Goal: Entertainment & Leisure: Browse casually

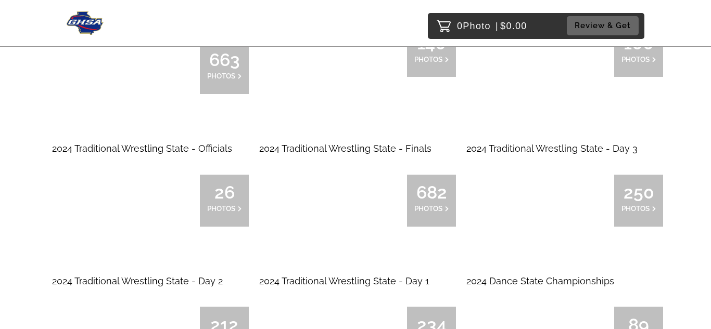
scroll to position [7029, 0]
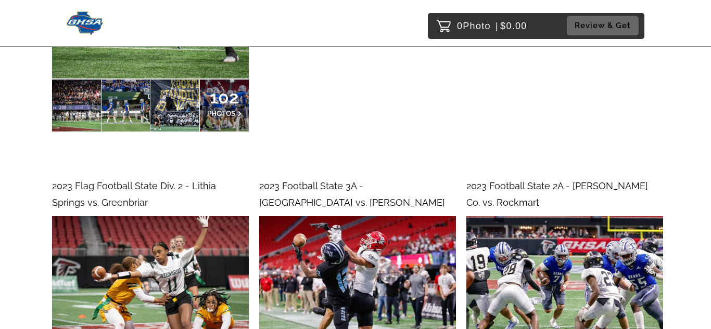
scroll to position [16348, 0]
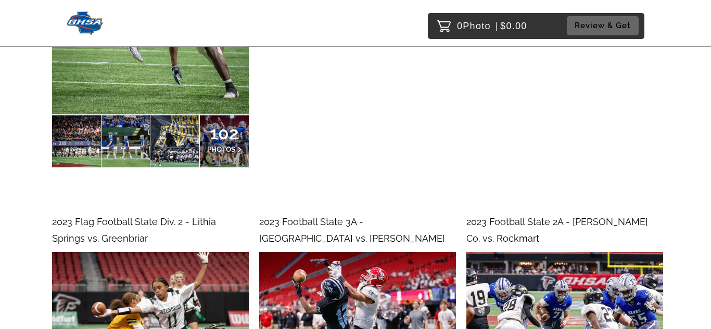
scroll to position [16309, 0]
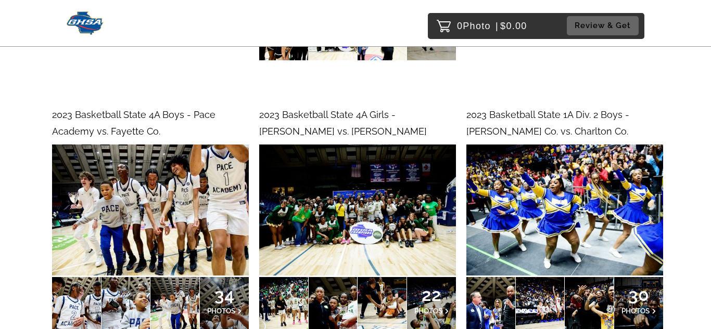
scroll to position [25277, 0]
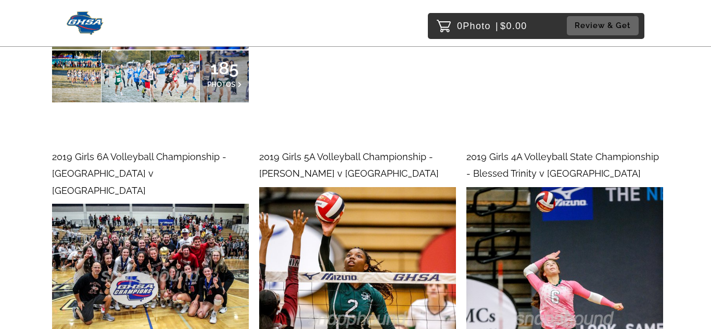
scroll to position [55073, 0]
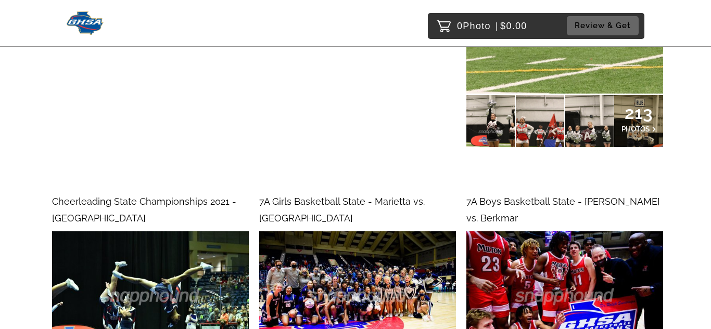
scroll to position [44327, 0]
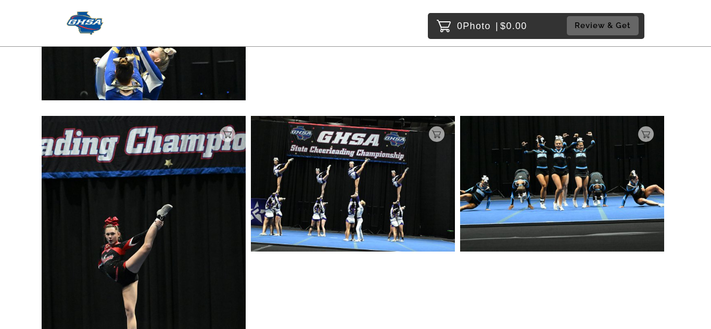
scroll to position [5984, 0]
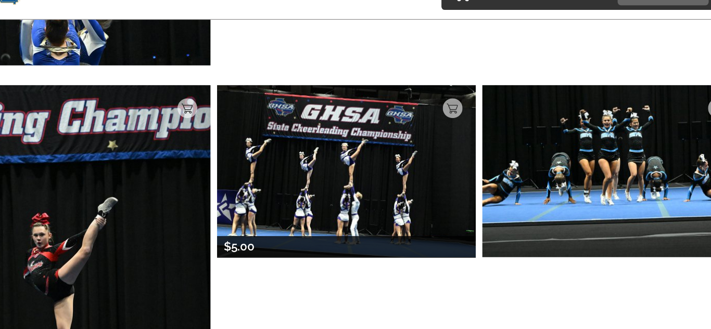
click at [377, 147] on img at bounding box center [353, 166] width 204 height 136
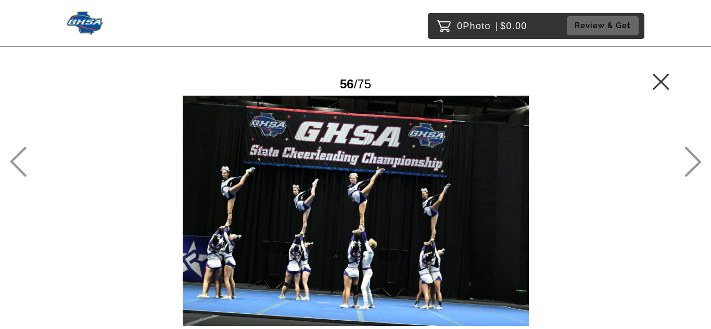
click at [693, 158] on icon at bounding box center [692, 162] width 17 height 30
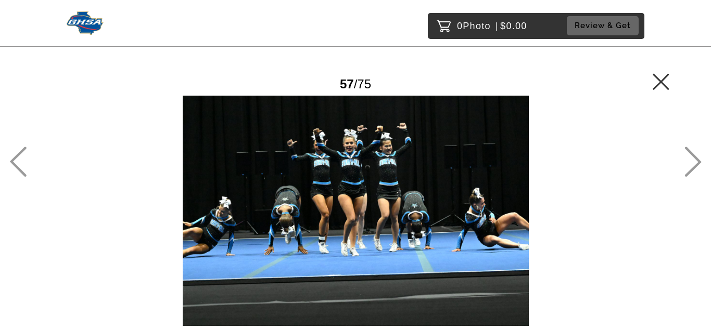
click at [694, 159] on icon at bounding box center [692, 162] width 17 height 30
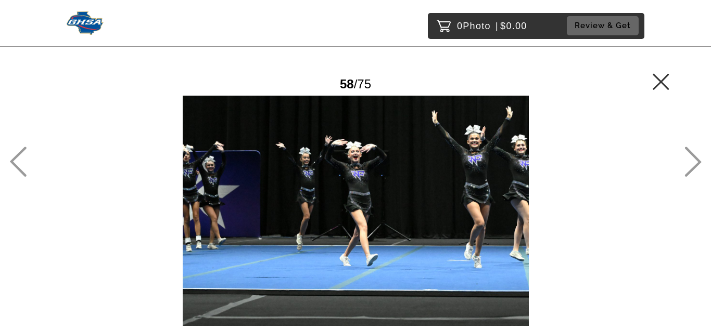
click at [694, 159] on icon at bounding box center [692, 162] width 17 height 30
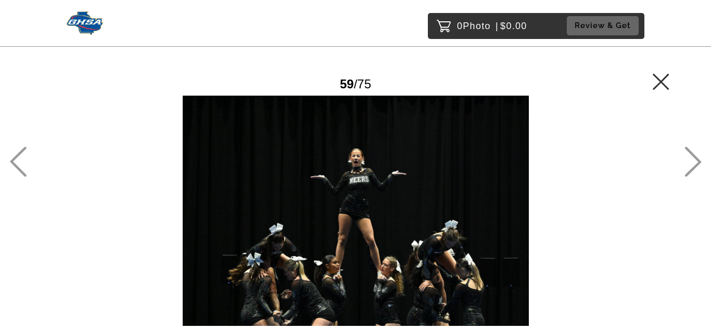
click at [672, 89] on main "Password Checker bypassed 59 / 75 Add to Cart $5.00 Gallery $5.00 Add" at bounding box center [355, 192] width 711 height 384
click at [654, 82] on icon at bounding box center [660, 81] width 17 height 17
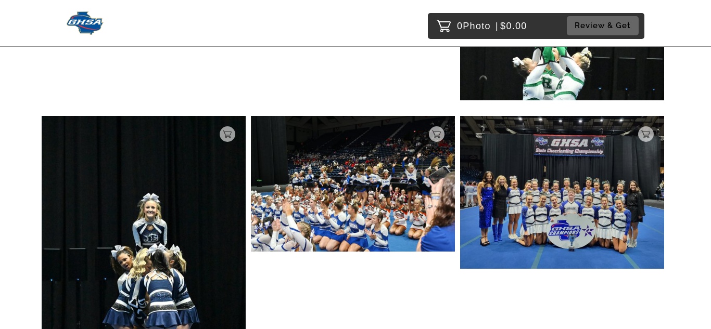
scroll to position [4045, 0]
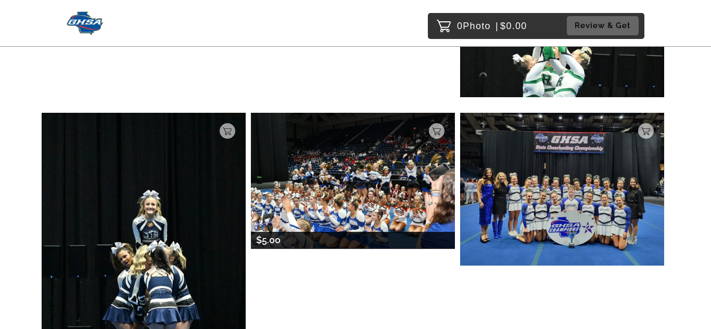
click at [352, 200] on img at bounding box center [353, 181] width 204 height 136
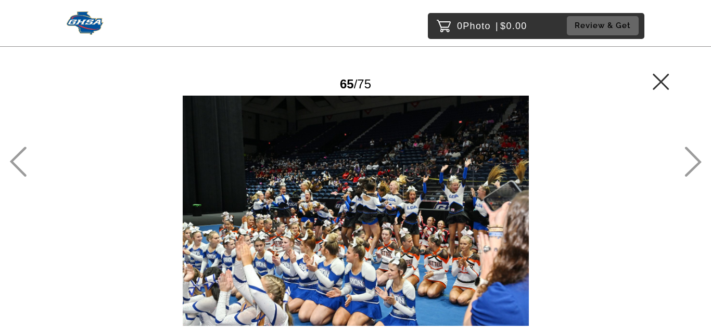
click at [692, 160] on icon at bounding box center [692, 162] width 17 height 30
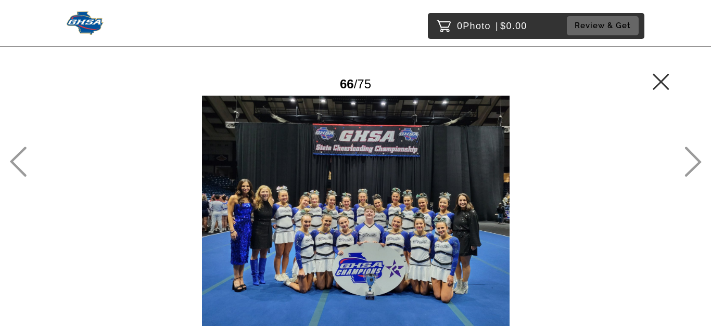
click at [687, 168] on icon at bounding box center [692, 162] width 17 height 30
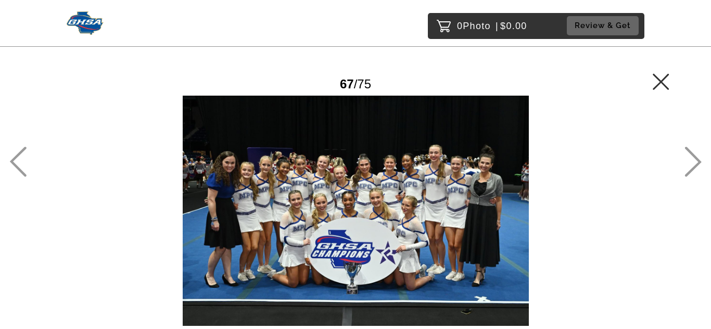
click at [687, 168] on icon at bounding box center [692, 162] width 17 height 30
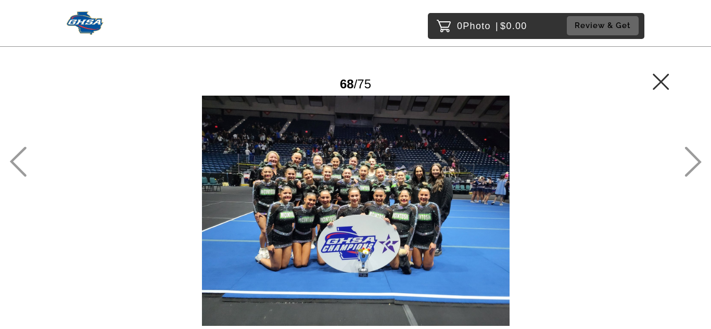
click at [647, 82] on div "68 / 75" at bounding box center [356, 84] width 628 height 23
click at [683, 151] on main "Password Checker bypassed 68 / 75 Add to Cart $5.00 Gallery $5.00 Add" at bounding box center [355, 192] width 711 height 384
click at [690, 157] on icon at bounding box center [692, 162] width 17 height 30
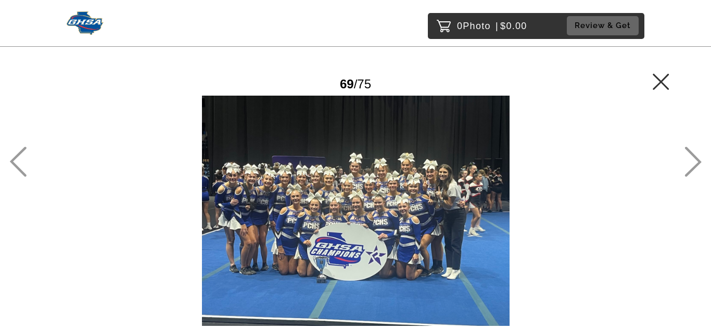
click at [692, 158] on icon at bounding box center [692, 162] width 17 height 30
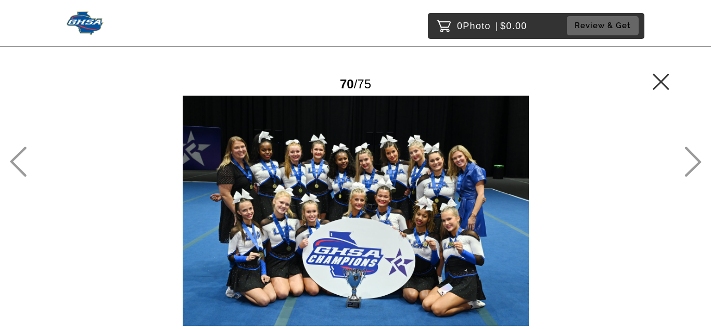
click at [694, 155] on icon at bounding box center [692, 162] width 17 height 30
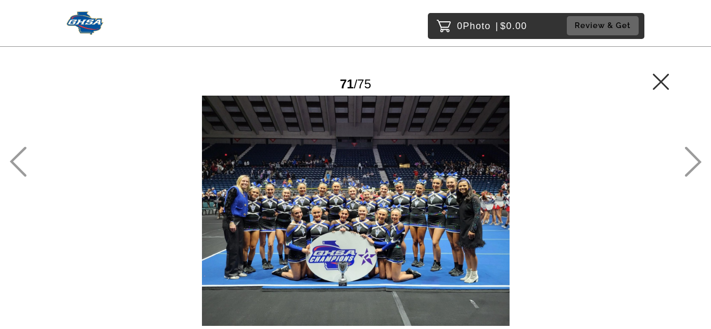
click at [694, 155] on icon at bounding box center [692, 162] width 17 height 30
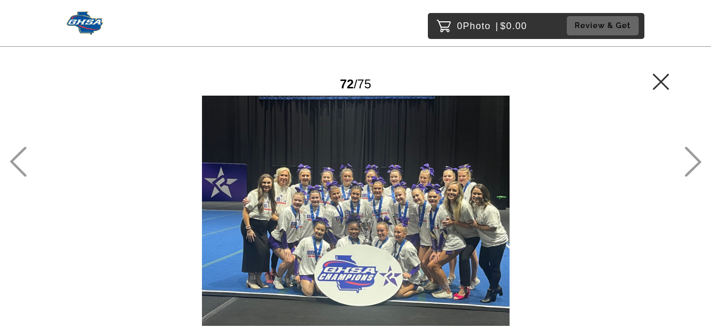
click at [694, 155] on icon at bounding box center [692, 162] width 17 height 30
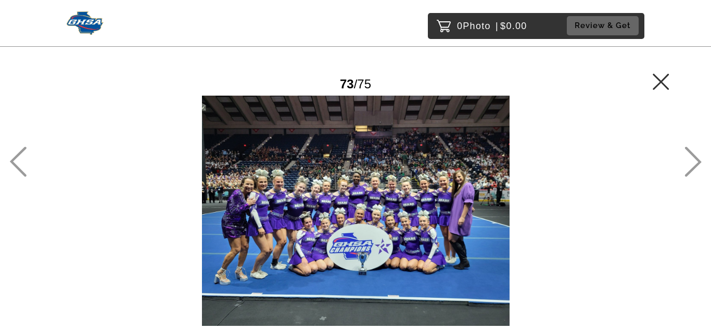
click at [694, 155] on icon at bounding box center [692, 162] width 17 height 30
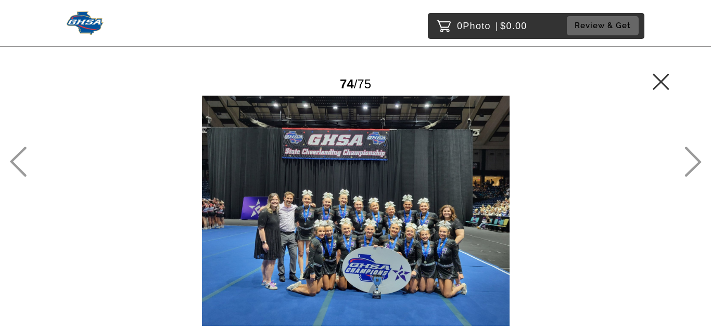
click at [694, 155] on icon at bounding box center [692, 162] width 17 height 30
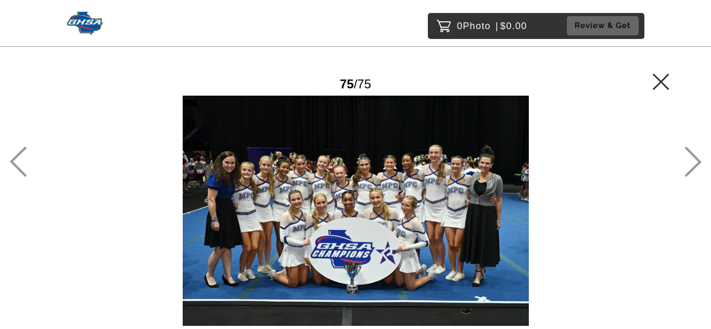
click at [656, 78] on icon at bounding box center [660, 81] width 16 height 16
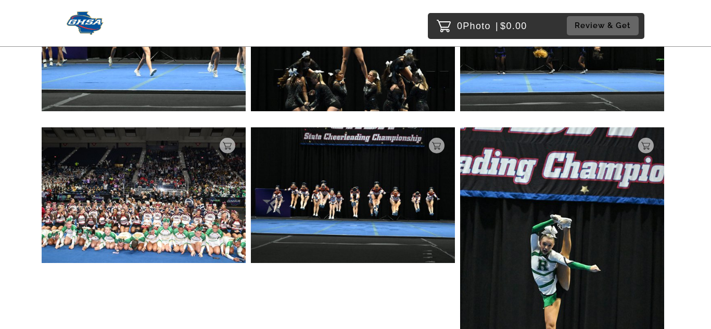
scroll to position [4050, 0]
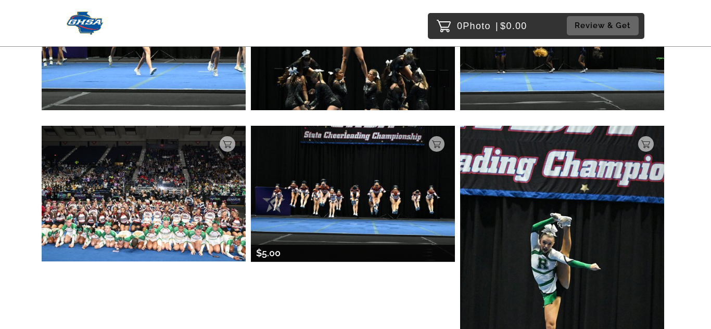
click at [370, 208] on img at bounding box center [353, 194] width 204 height 136
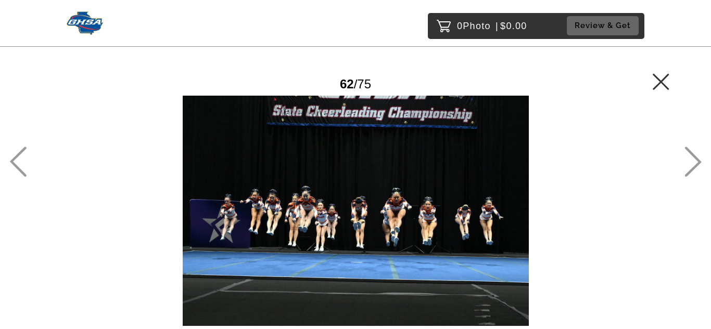
click at [664, 80] on icon at bounding box center [660, 81] width 17 height 17
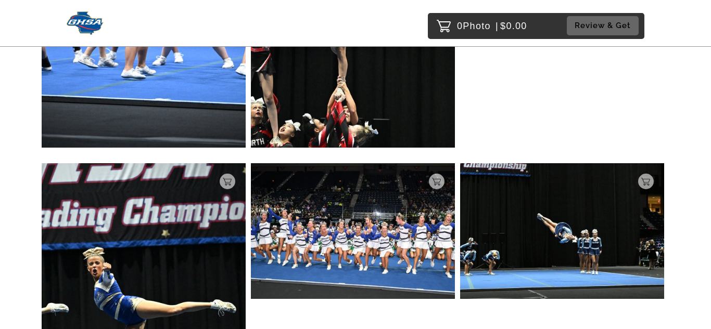
scroll to position [3218, 0]
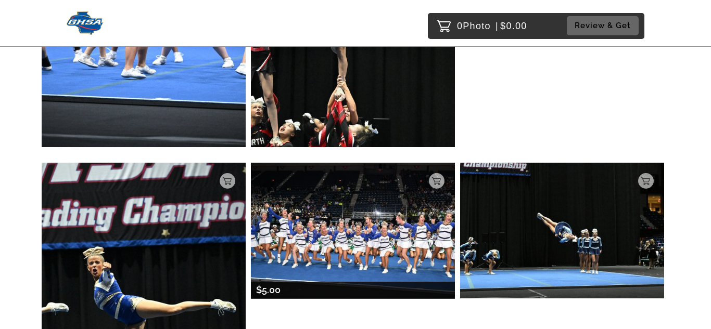
click at [438, 258] on img at bounding box center [353, 231] width 204 height 136
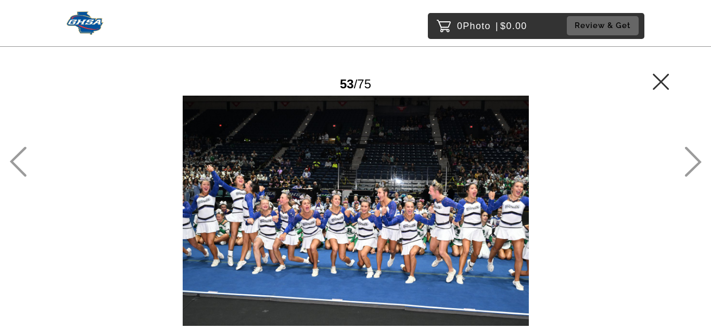
click at [657, 79] on icon at bounding box center [660, 81] width 17 height 17
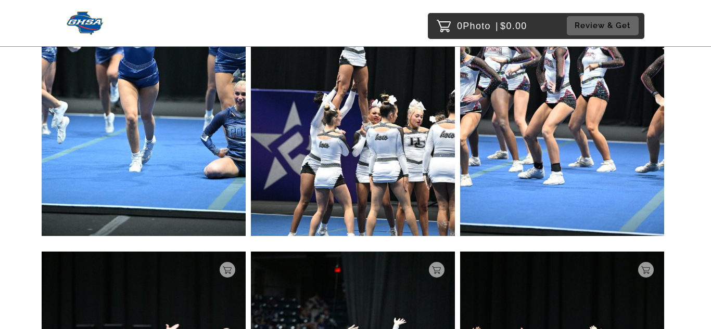
scroll to position [1314, 0]
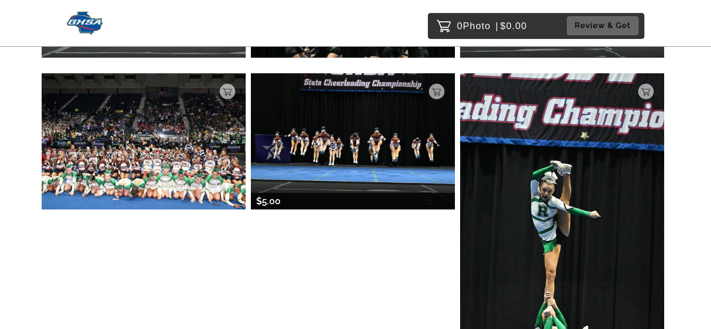
scroll to position [3593, 0]
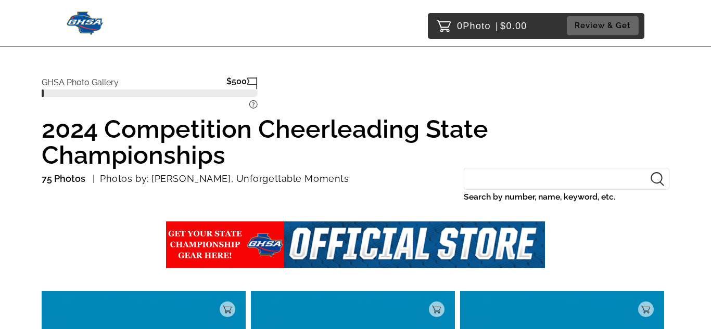
scroll to position [162, 0]
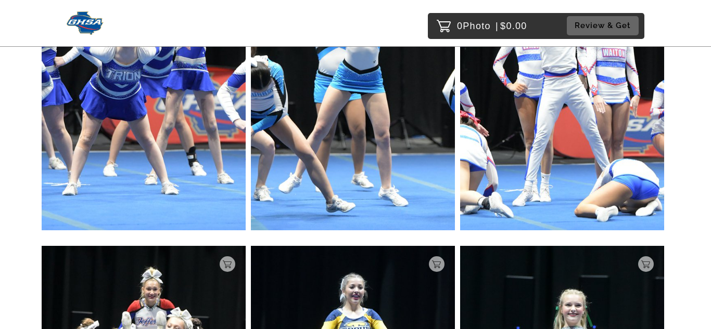
scroll to position [4725, 0]
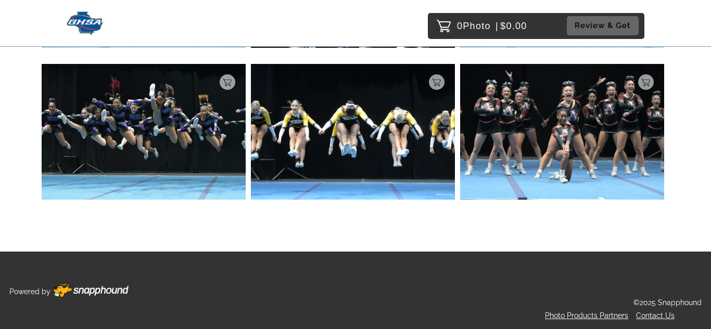
scroll to position [8029, 0]
